Goal: Task Accomplishment & Management: Manage account settings

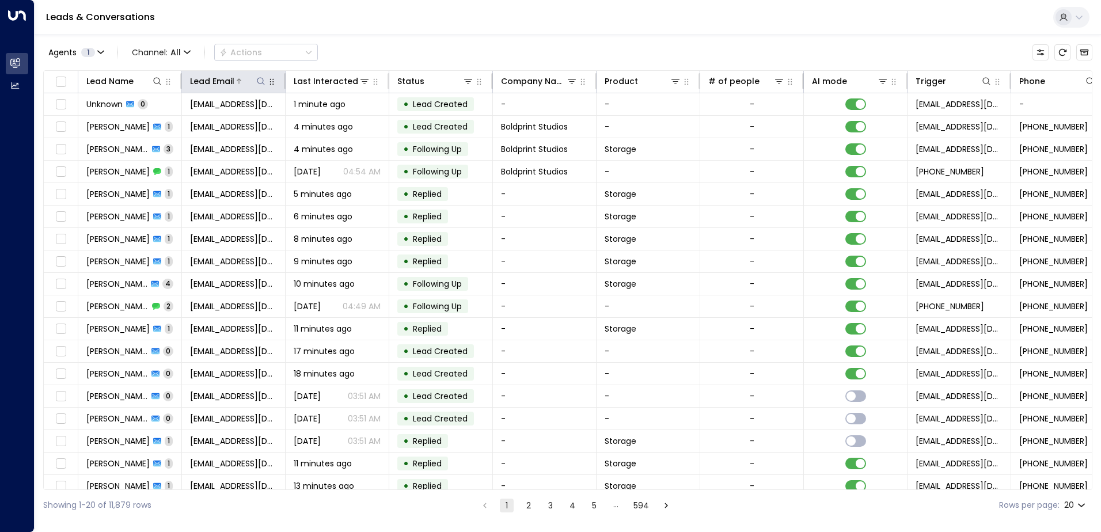
drag, startPoint x: 263, startPoint y: 83, endPoint x: 259, endPoint y: 74, distance: 9.5
click at [263, 83] on icon at bounding box center [260, 81] width 9 height 9
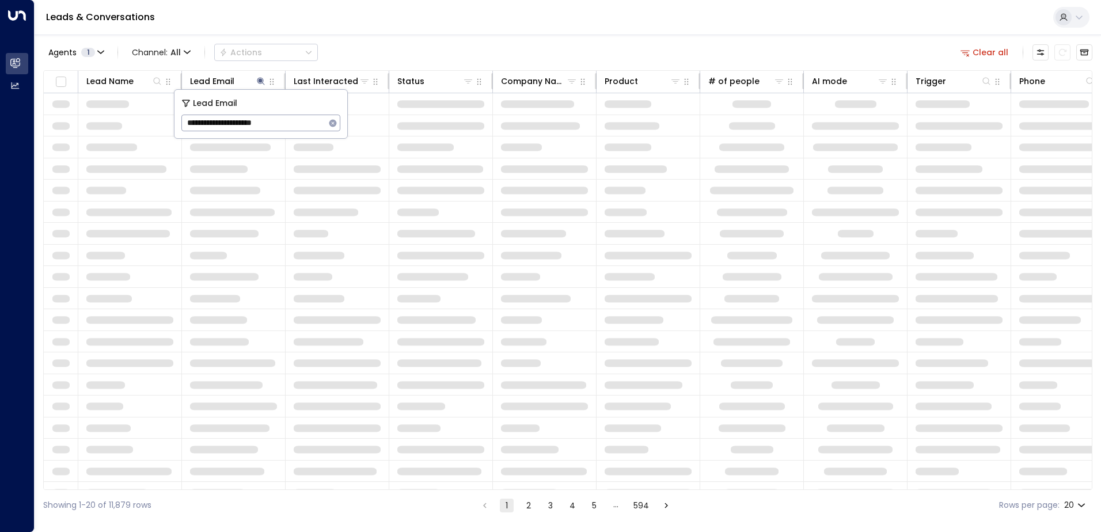
type input "**********"
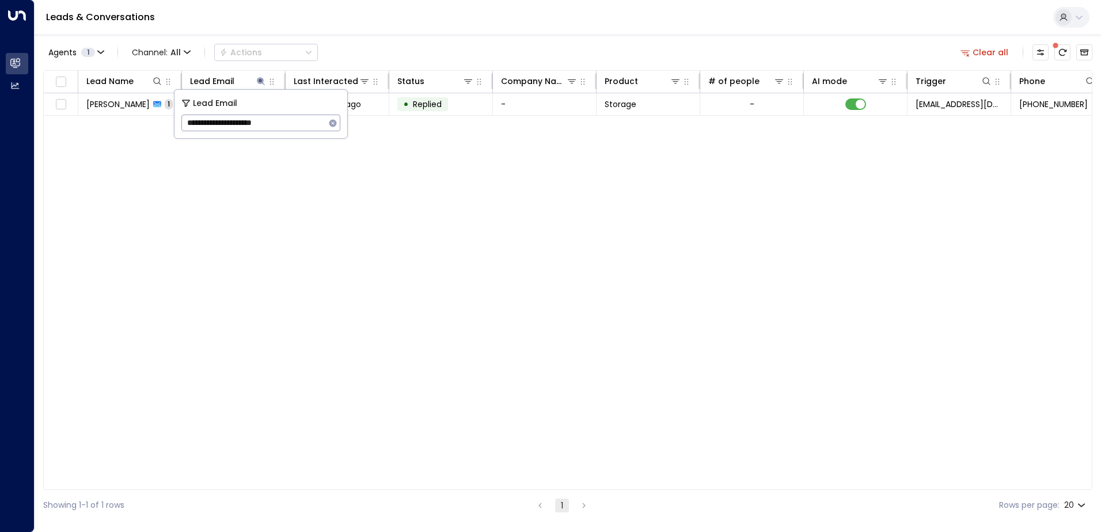
click at [388, 30] on div "Leads & Conversations" at bounding box center [568, 17] width 1067 height 35
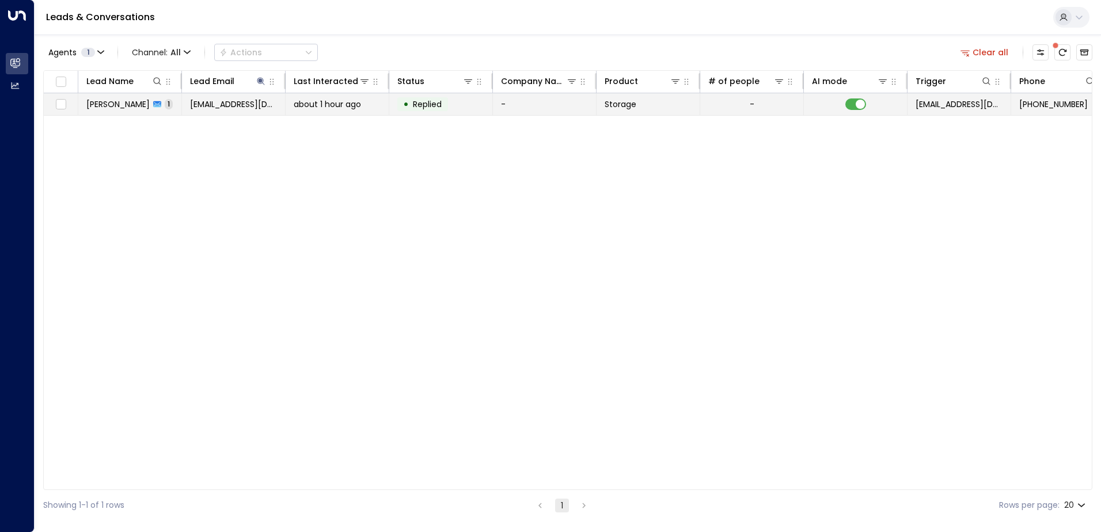
click at [334, 100] on span "about 1 hour ago" at bounding box center [327, 104] width 67 height 12
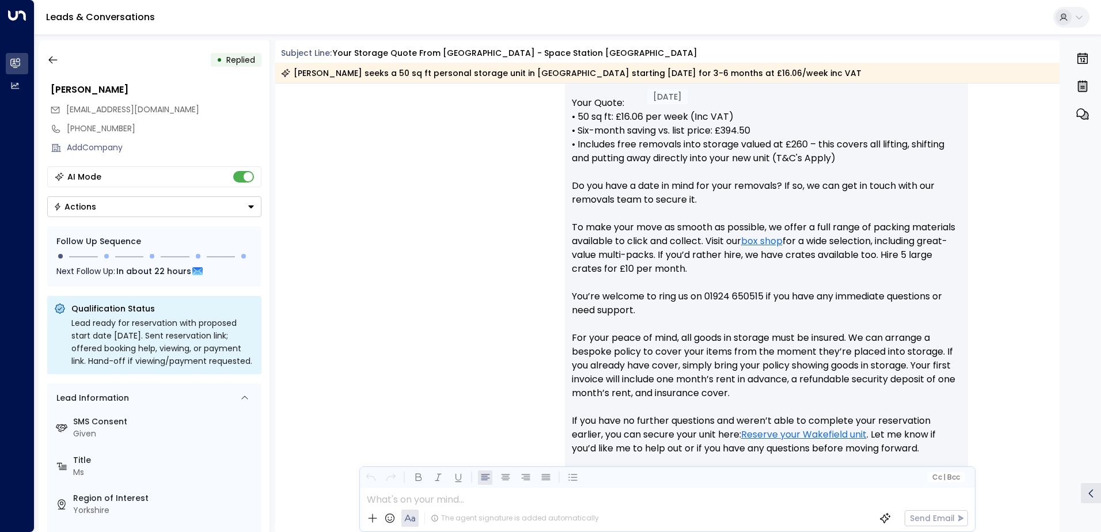
scroll to position [565, 0]
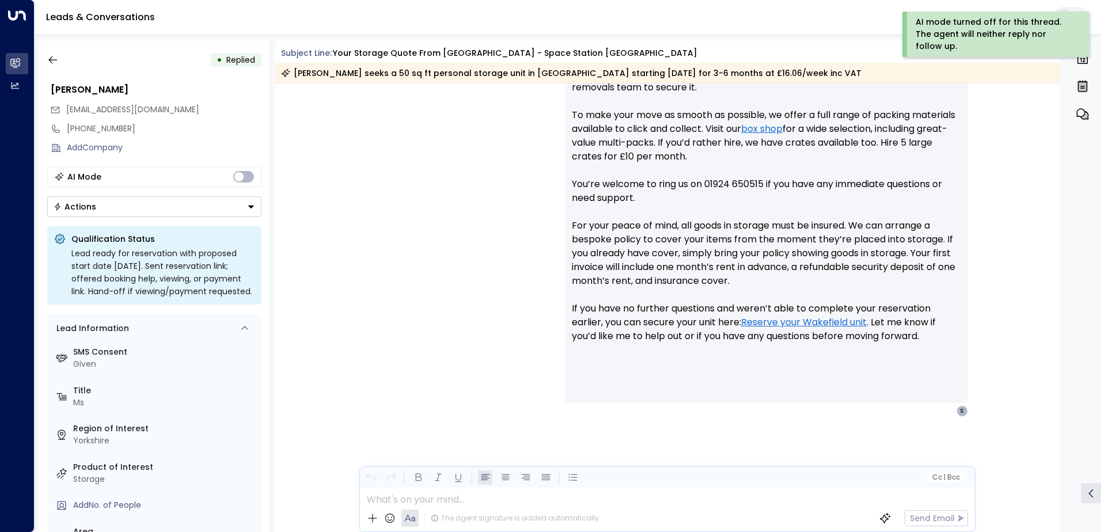
click at [248, 204] on icon "Button group with a nested menu" at bounding box center [251, 207] width 8 height 8
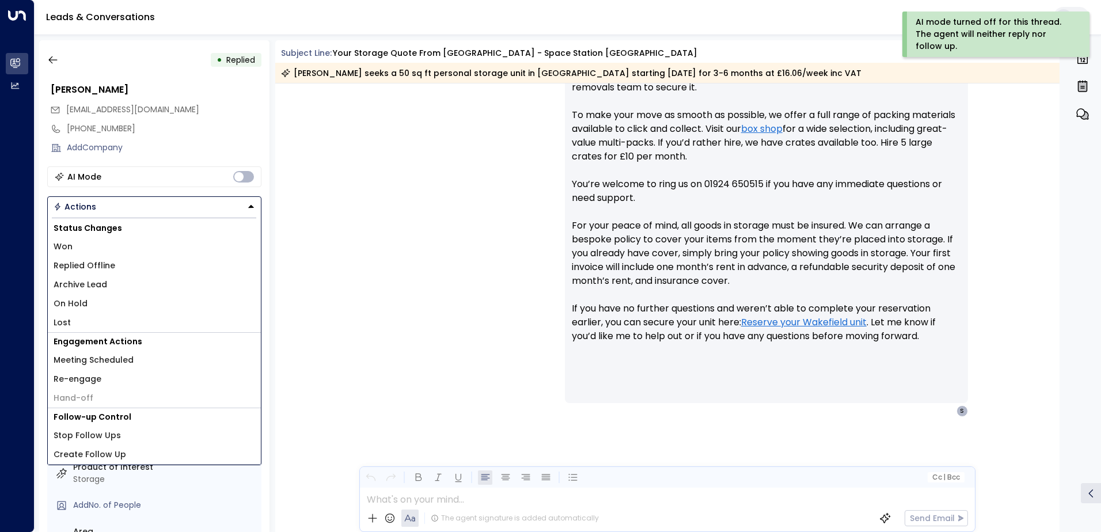
click at [94, 264] on span "Replied Offline" at bounding box center [85, 266] width 62 height 12
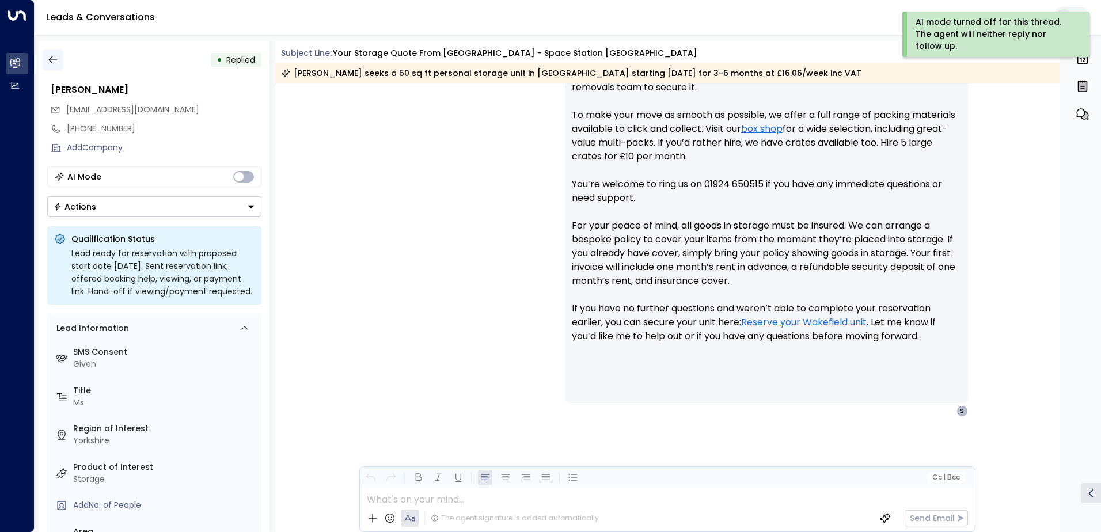
click at [56, 63] on icon "button" at bounding box center [53, 60] width 12 height 12
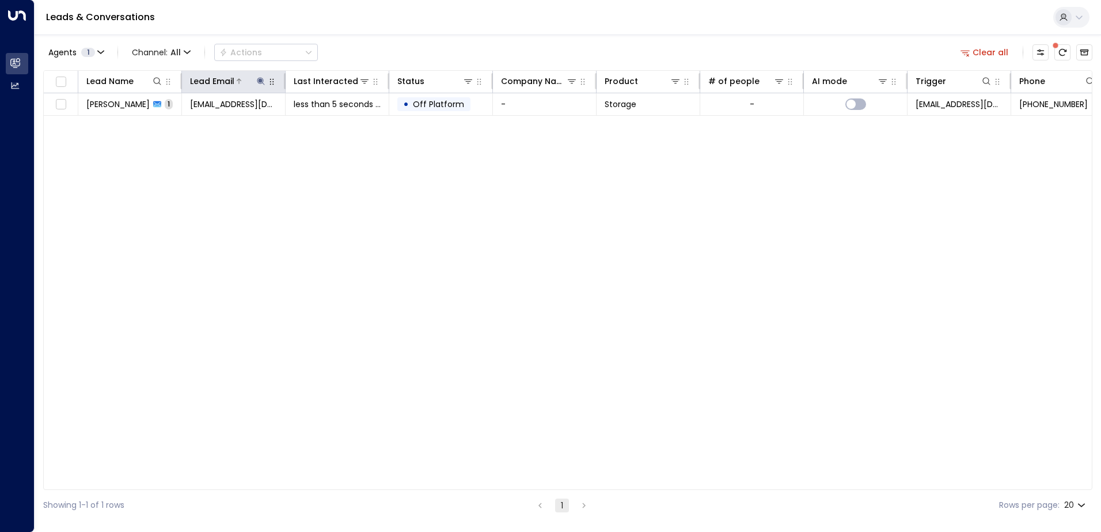
click at [262, 82] on icon at bounding box center [260, 81] width 9 height 9
click at [329, 123] on icon "button" at bounding box center [332, 122] width 7 height 7
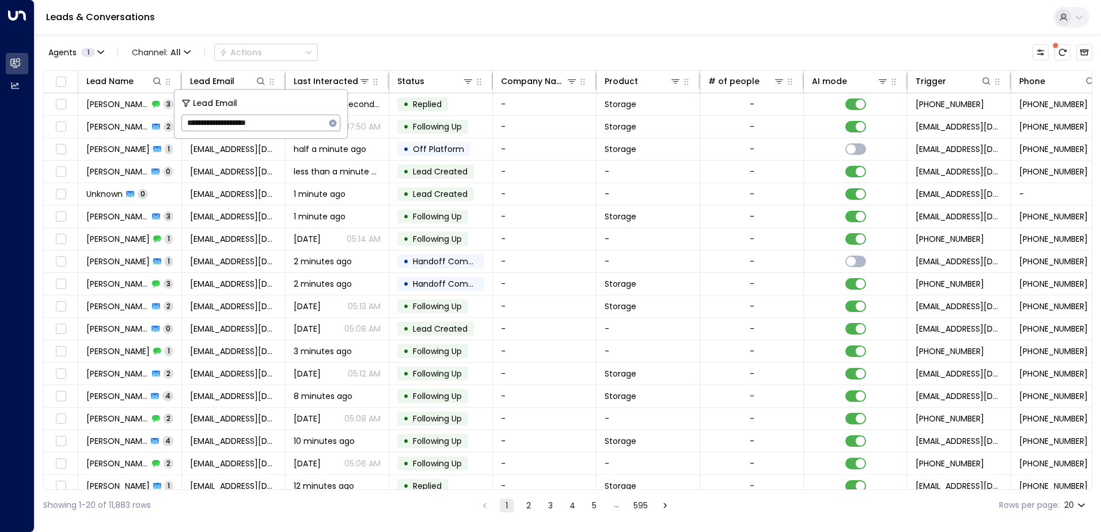
click at [353, 25] on div "Leads & Conversations" at bounding box center [568, 17] width 1067 height 35
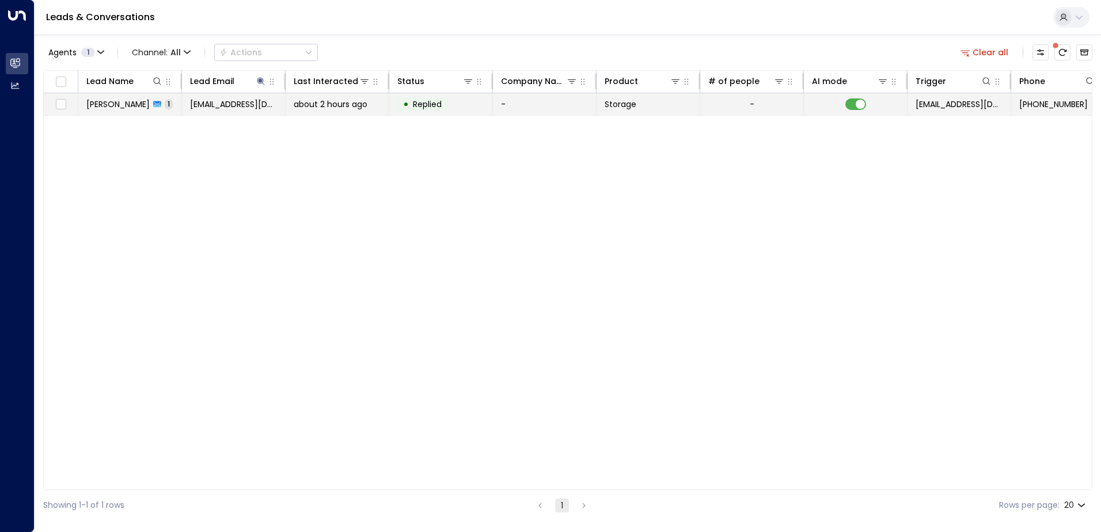
click at [126, 112] on td "[PERSON_NAME] 1" at bounding box center [130, 104] width 104 height 22
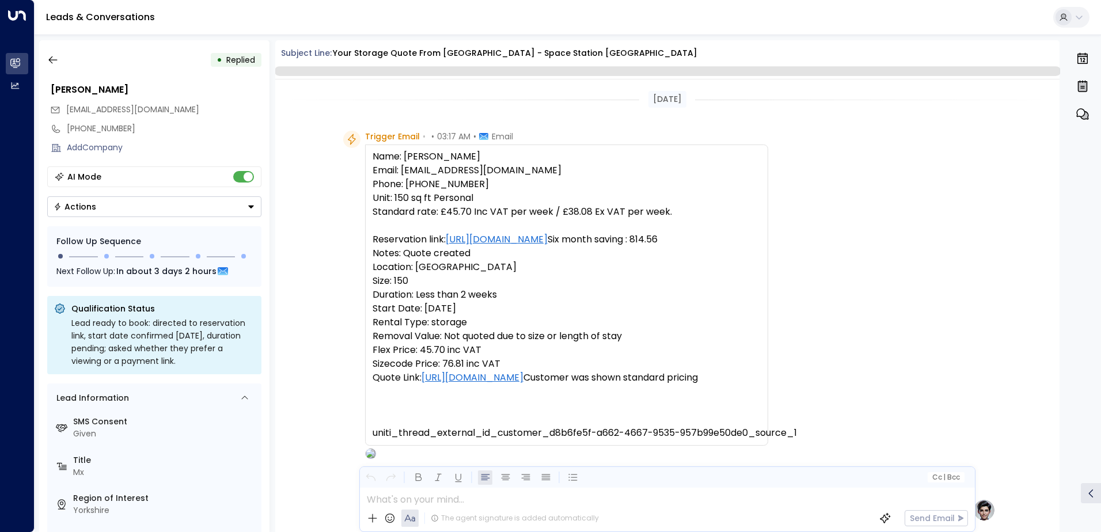
scroll to position [434, 0]
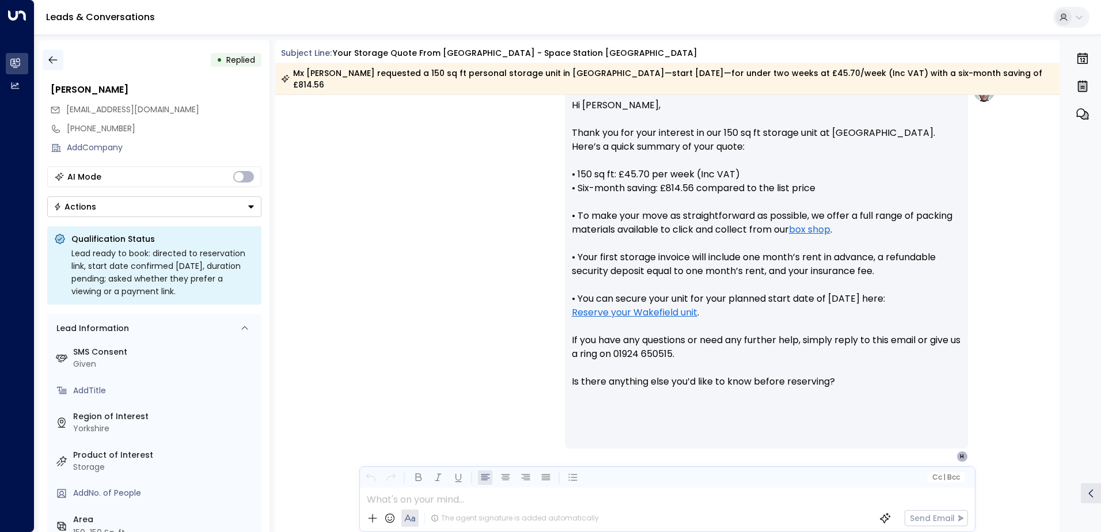
click at [54, 64] on icon "button" at bounding box center [53, 60] width 12 height 12
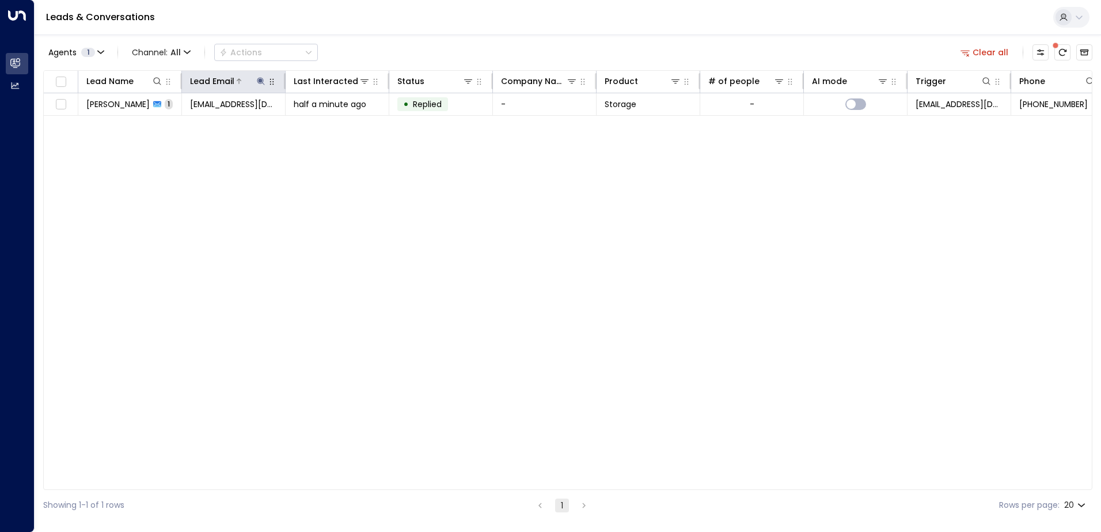
click at [263, 83] on icon at bounding box center [260, 81] width 9 height 9
click at [330, 123] on icon "button" at bounding box center [332, 122] width 7 height 7
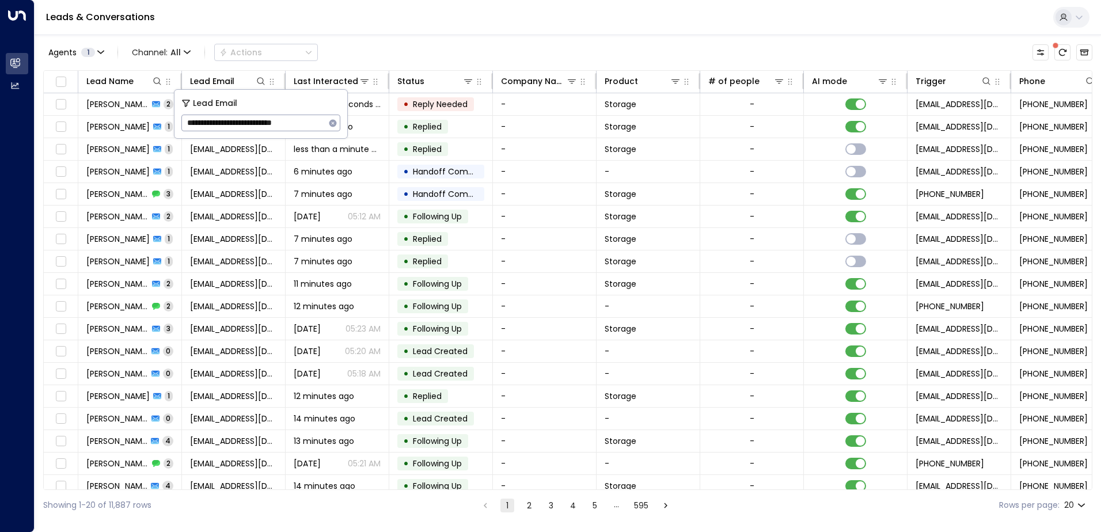
click at [305, 17] on div "Leads & Conversations" at bounding box center [568, 17] width 1067 height 35
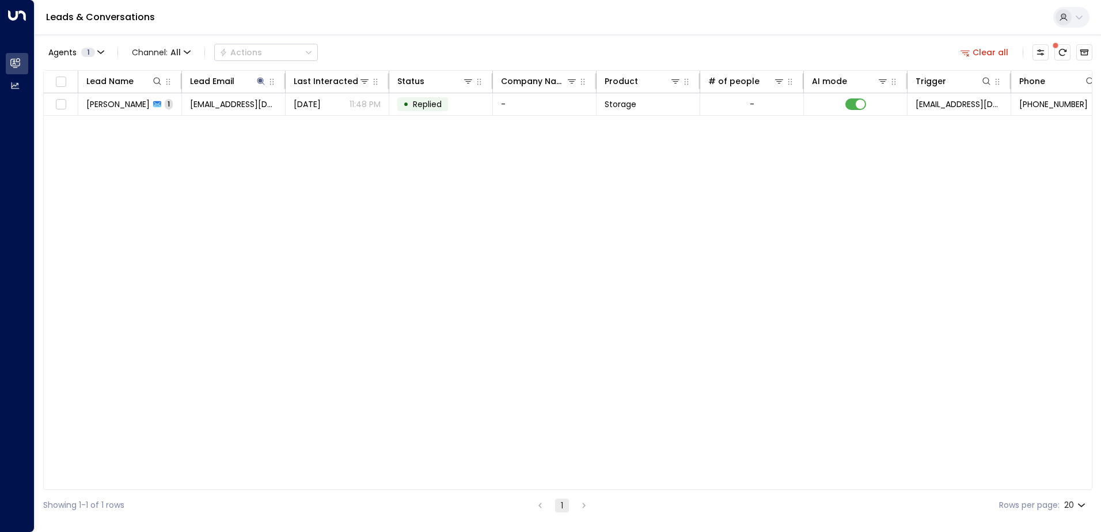
click at [136, 109] on span "[PERSON_NAME]" at bounding box center [117, 104] width 63 height 12
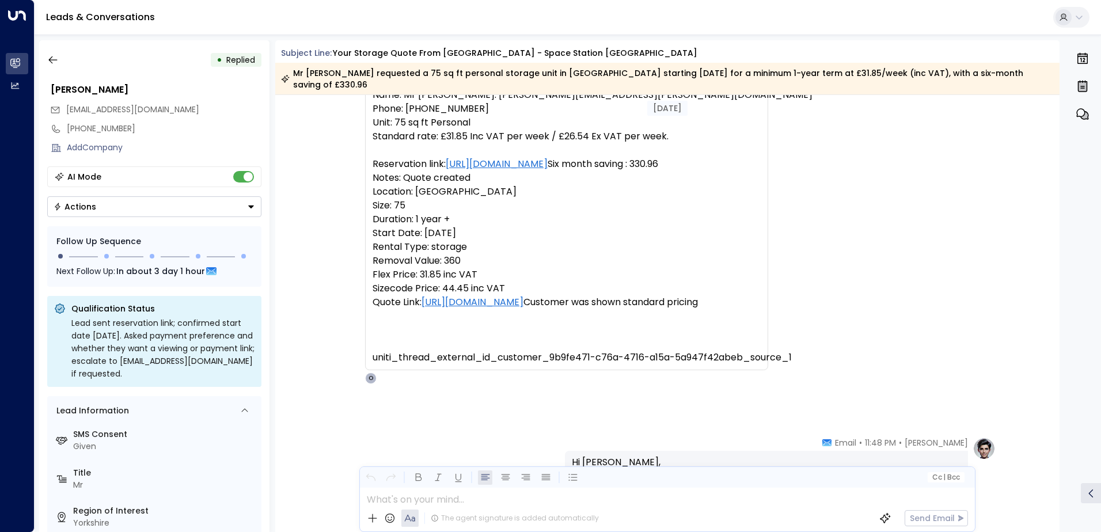
scroll to position [31, 0]
